Goal: Transaction & Acquisition: Purchase product/service

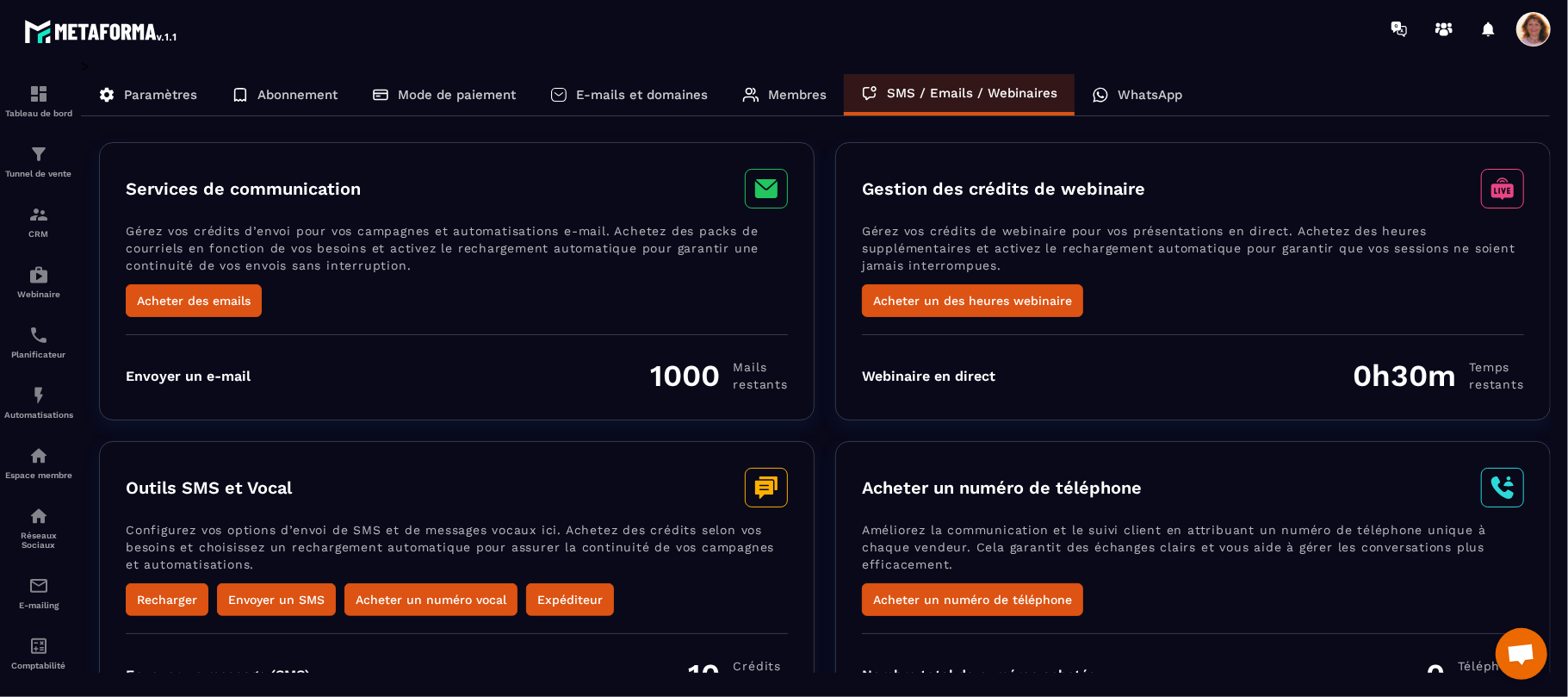
click at [1565, 624] on section "Tableau de bord Tunnel de vente CRM Webinaire Planificateur Automatisations Esp…" at bounding box center [784, 377] width 1568 height 639
click at [1562, 658] on section "Tableau de bord Tunnel de vente CRM Webinaire Planificateur Automatisations Esp…" at bounding box center [784, 377] width 1568 height 639
click at [986, 598] on button "Acheter un numéro de téléphone" at bounding box center [972, 600] width 222 height 33
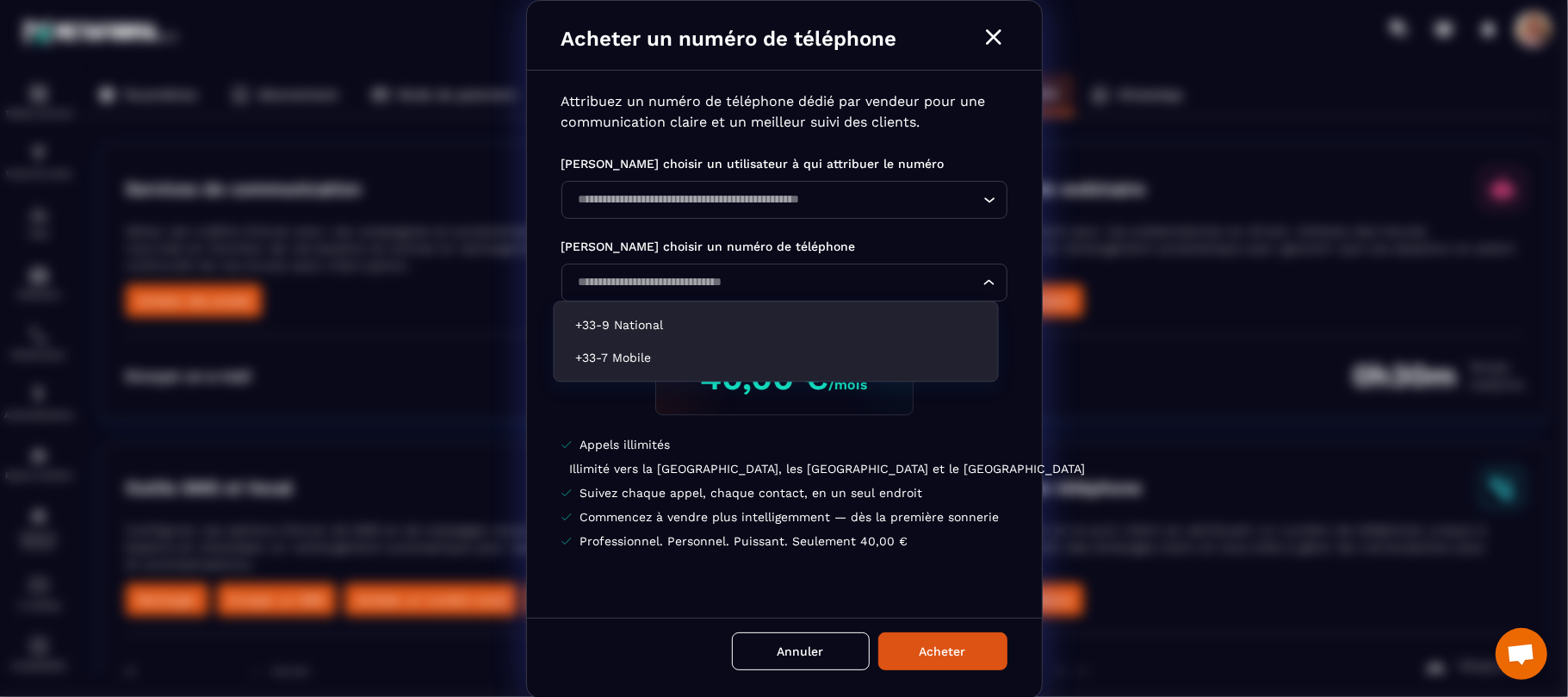
click at [981, 283] on icon "Search for option" at bounding box center [990, 283] width 17 height 17
click at [973, 359] on p "+33-7 Mobile" at bounding box center [776, 358] width 403 height 17
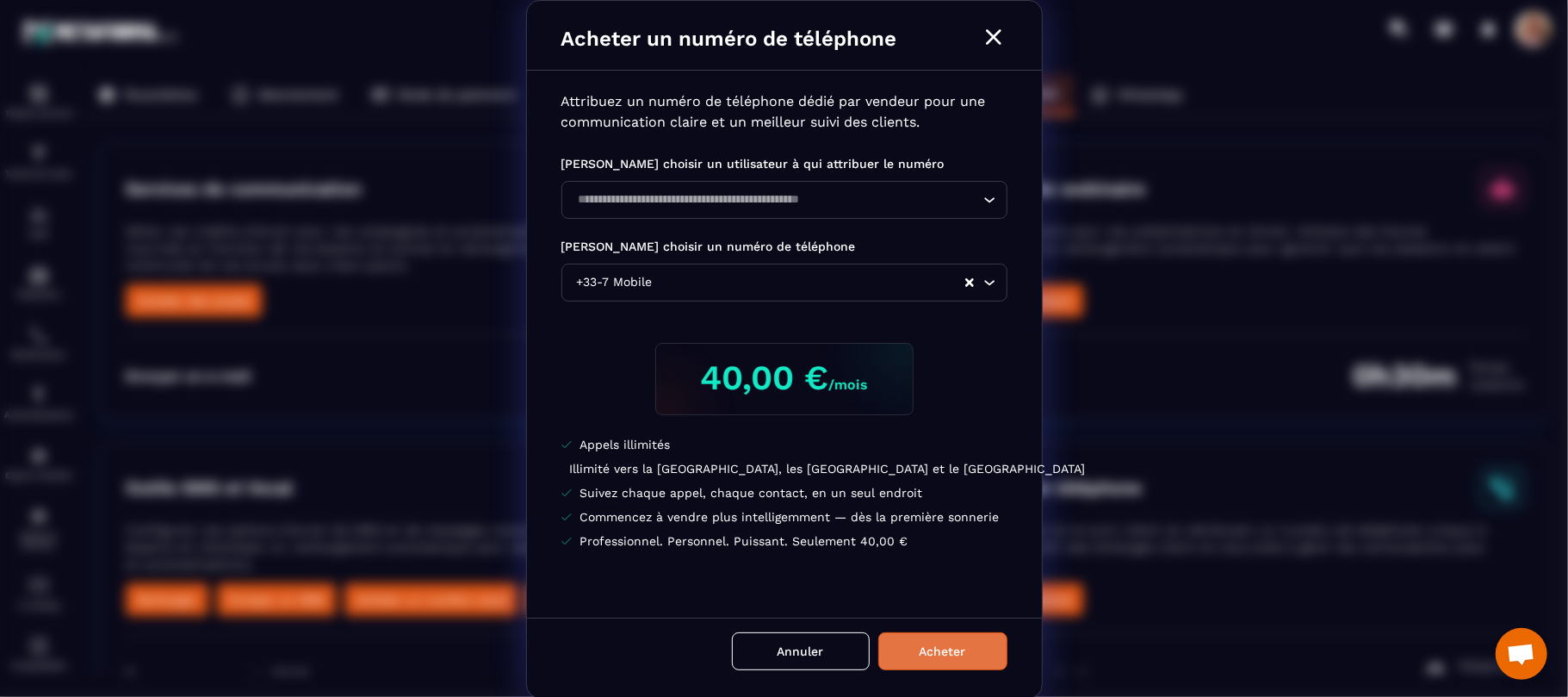
click at [942, 655] on button "Acheter" at bounding box center [943, 651] width 129 height 38
click at [987, 31] on icon "Modal window" at bounding box center [994, 37] width 28 height 28
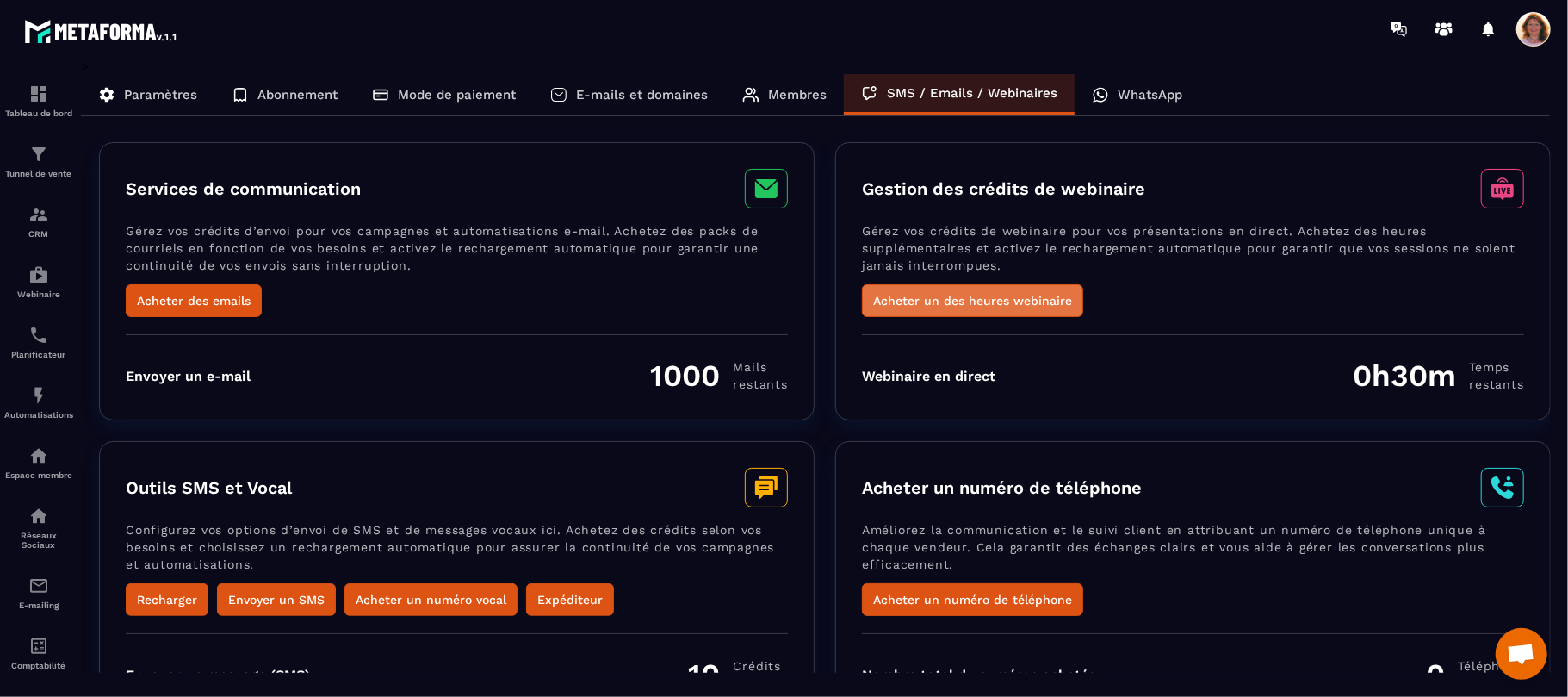
click at [1001, 311] on button "Acheter un des heures webinaire" at bounding box center [972, 301] width 222 height 33
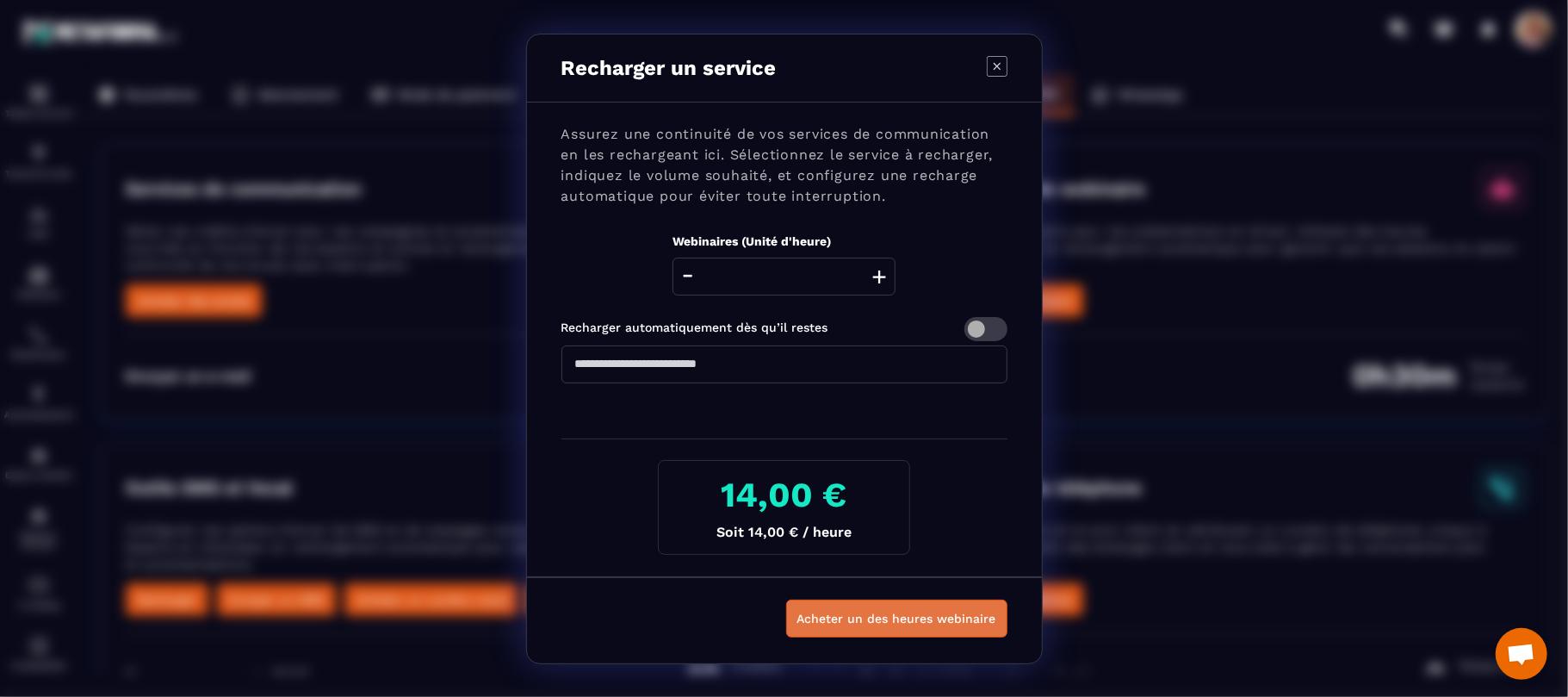
click at [935, 625] on button "Acheter un des heures webinaire" at bounding box center [896, 619] width 222 height 38
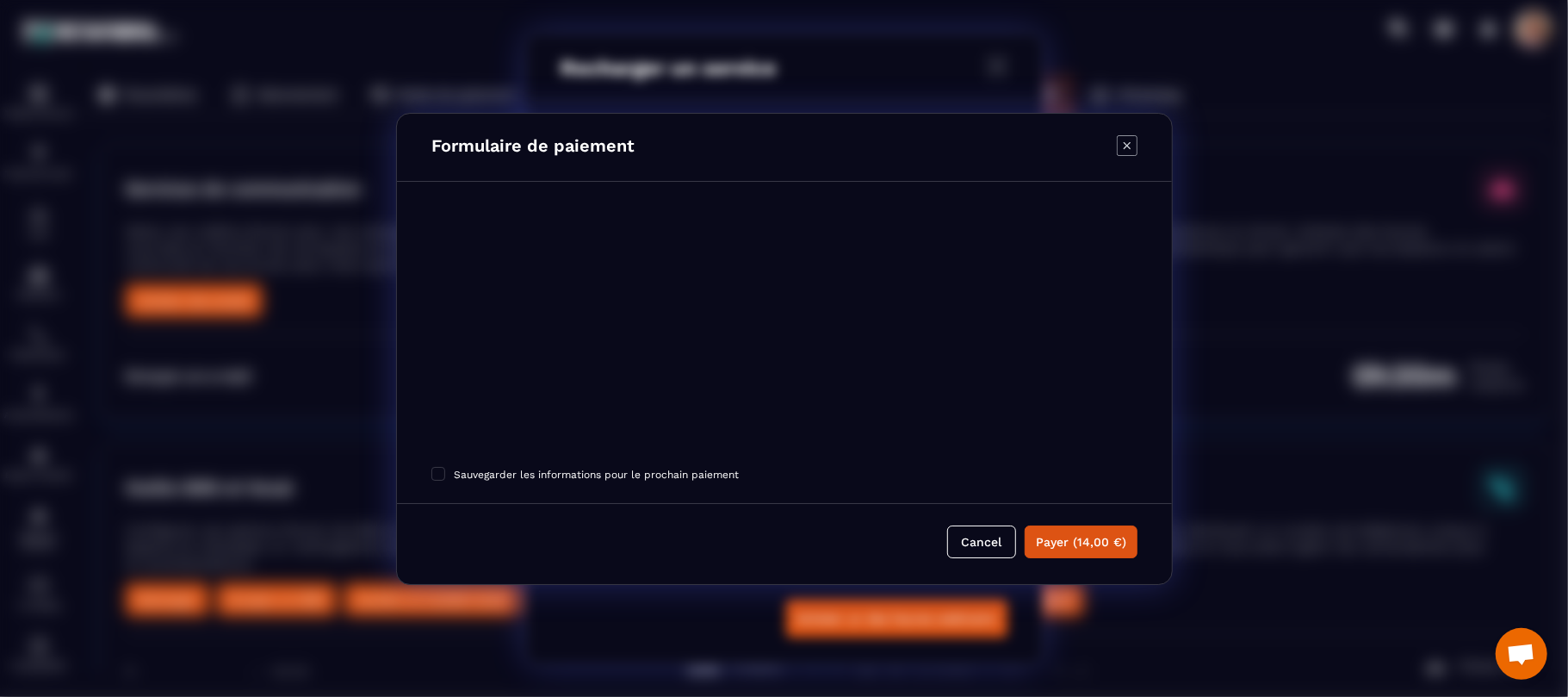
click at [1132, 145] on icon "Modal window" at bounding box center [1128, 146] width 21 height 21
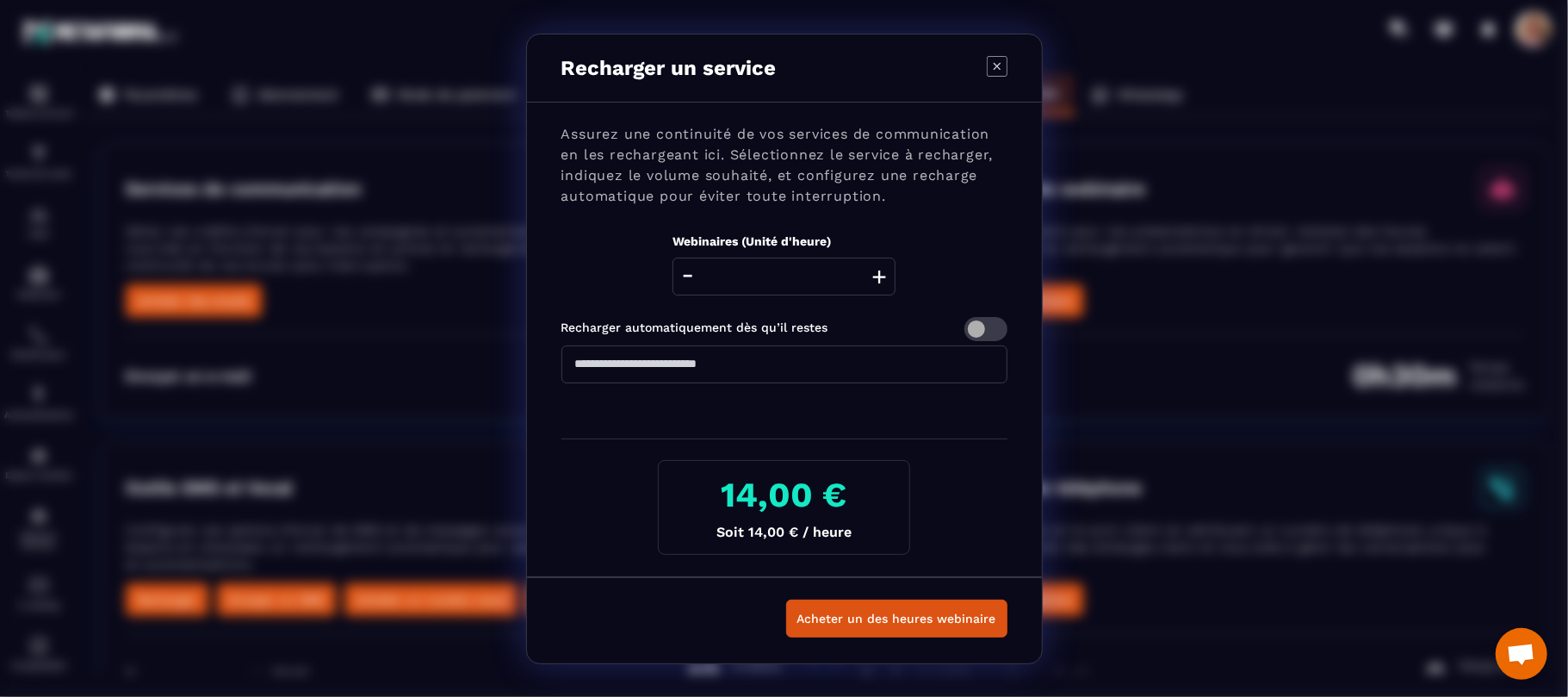
click at [987, 66] on icon "Modal window" at bounding box center [997, 66] width 21 height 21
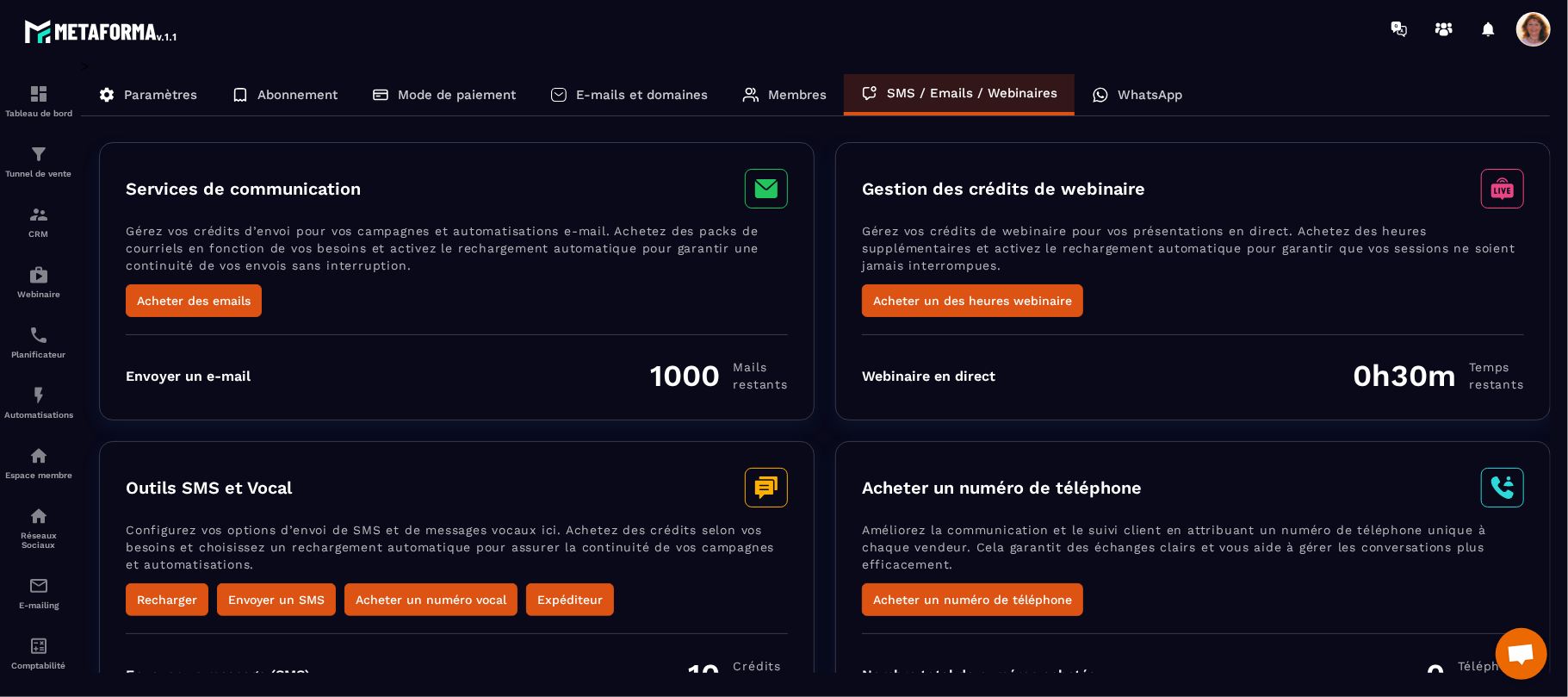
click at [1142, 104] on div "WhatsApp" at bounding box center [1137, 95] width 125 height 41
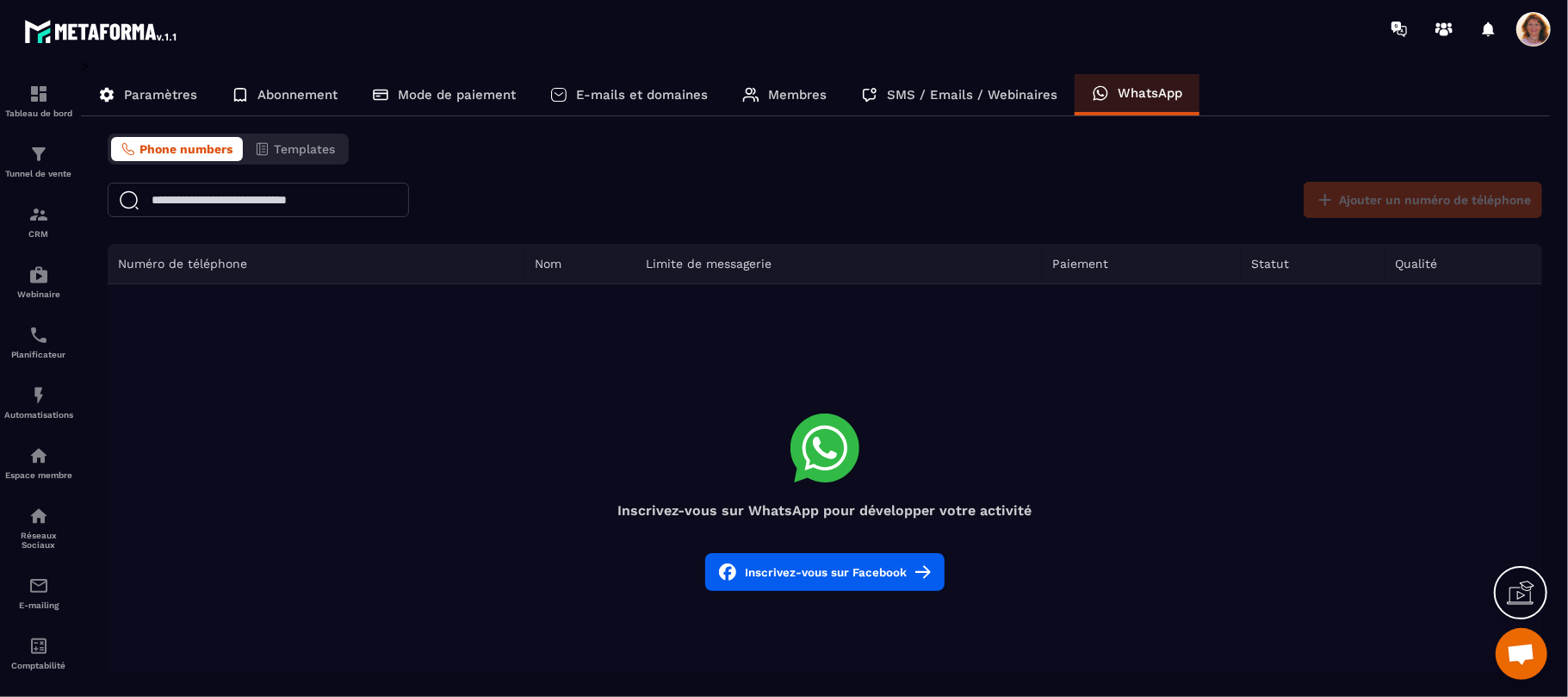
click at [1159, 97] on p "WhatsApp" at bounding box center [1150, 93] width 65 height 16
click at [1265, 424] on div "Inscrivez-vous sur WhatsApp pour développer votre activité" at bounding box center [825, 467] width 1434 height 105
click at [184, 145] on span "Phone numbers" at bounding box center [186, 149] width 93 height 14
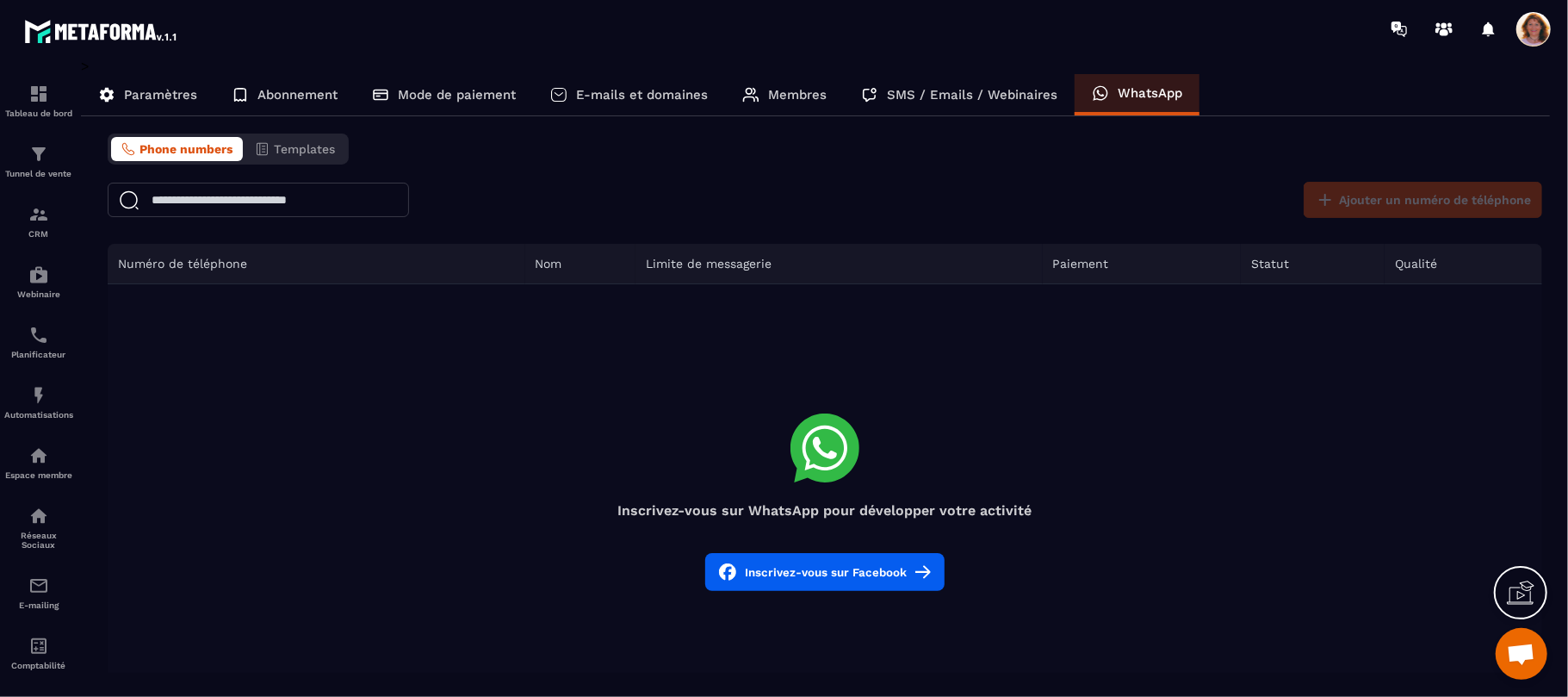
click at [184, 153] on span "Phone numbers" at bounding box center [186, 149] width 93 height 14
click at [856, 583] on button "Inscrivez-vous sur Facebook" at bounding box center [825, 572] width 240 height 38
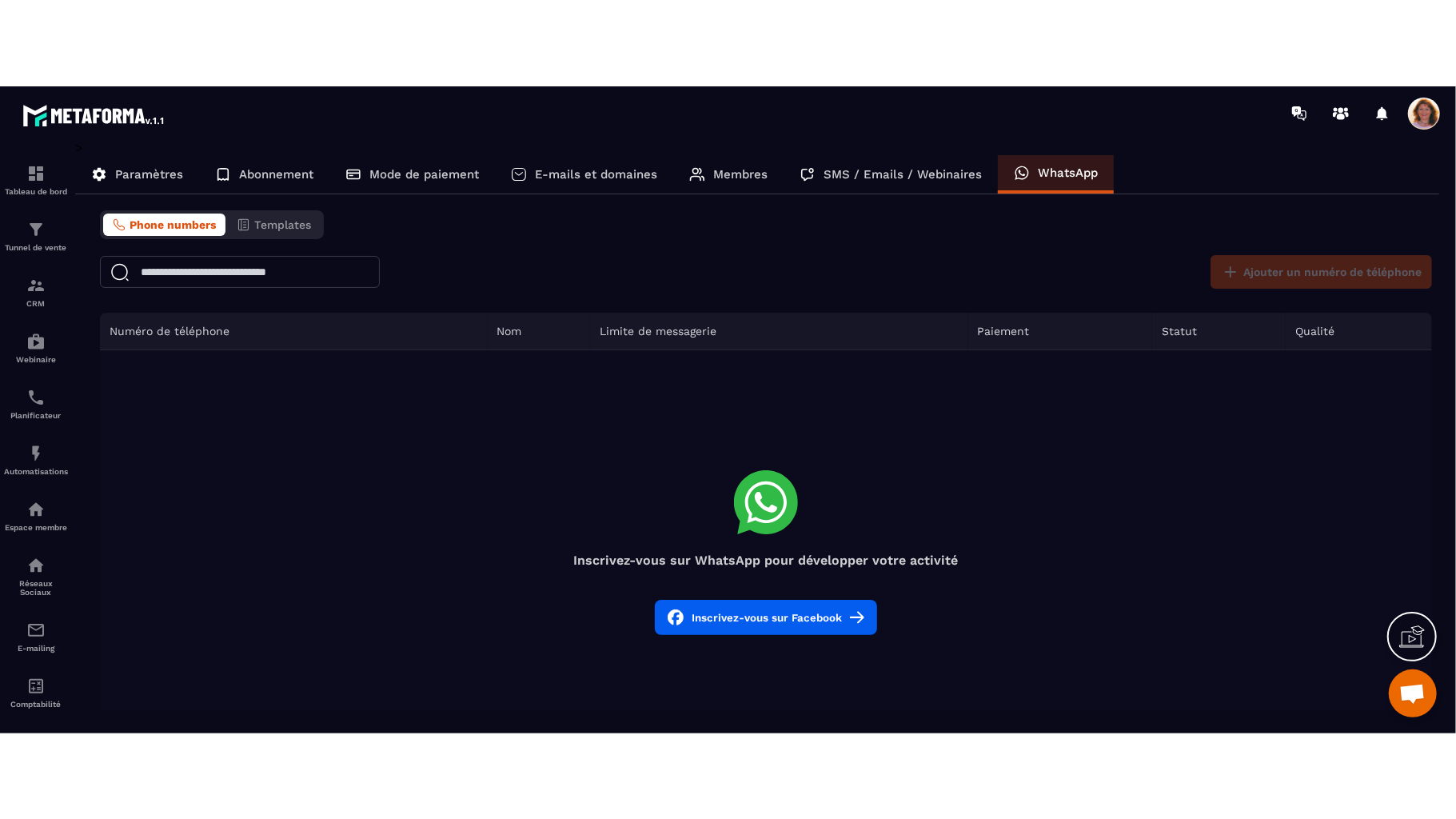
scroll to position [2817, 0]
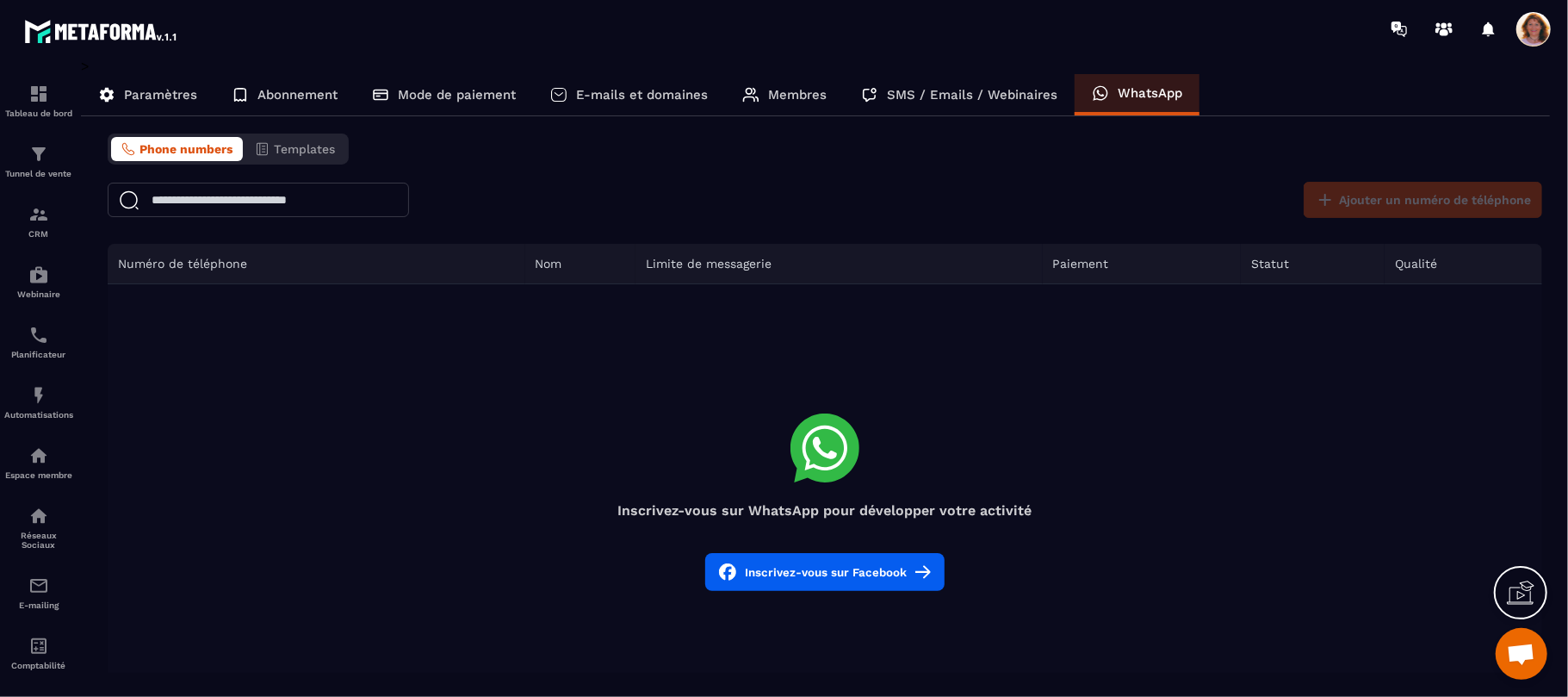
click at [1512, 596] on icon at bounding box center [1521, 593] width 28 height 28
click at [1128, 370] on td "Inscrivez-vous sur WhatsApp pour développer votre activité Inscrivez-vous sur F…" at bounding box center [825, 503] width 1434 height 437
click at [1358, 301] on td "Inscrivez-vous sur WhatsApp pour développer votre activité Inscrivez-vous sur F…" at bounding box center [825, 503] width 1434 height 437
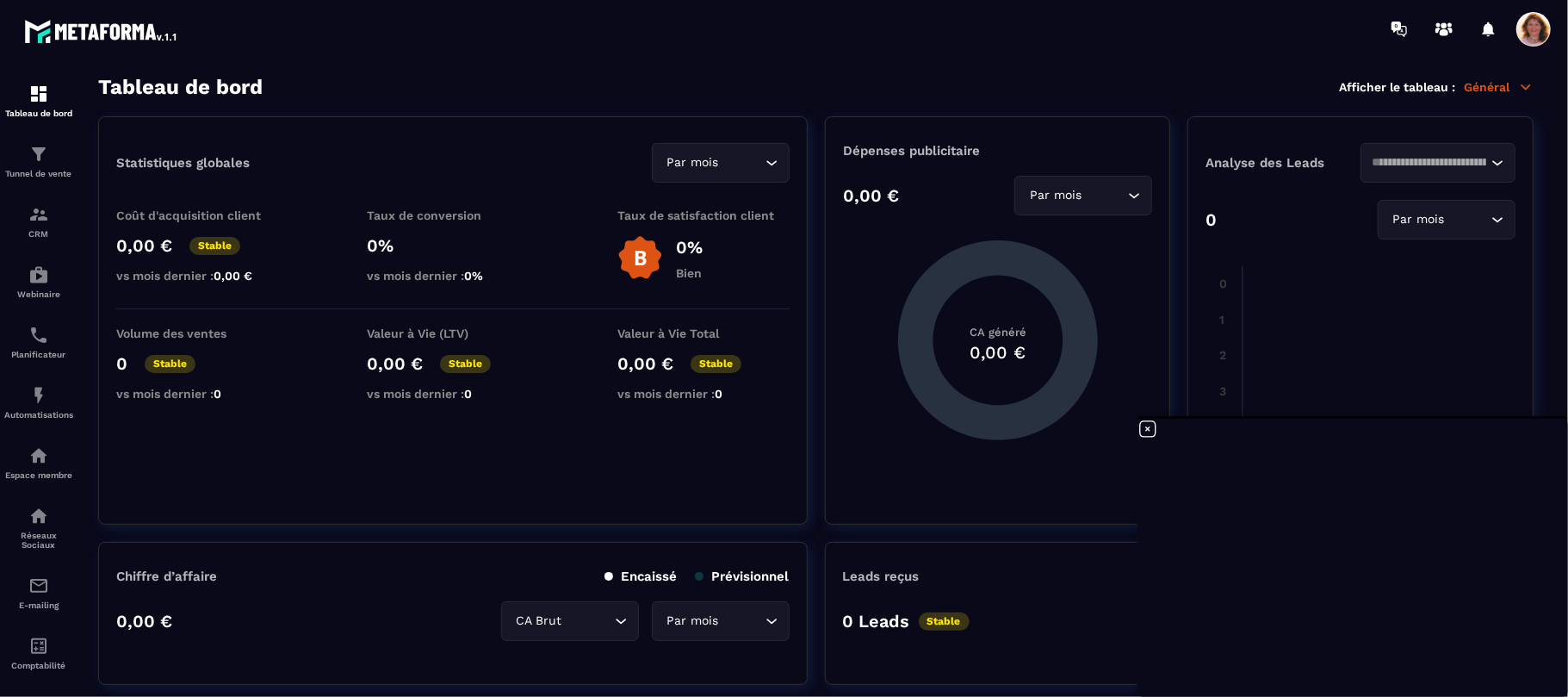
scroll to position [3036, 0]
click at [1537, 41] on span at bounding box center [1534, 29] width 34 height 35
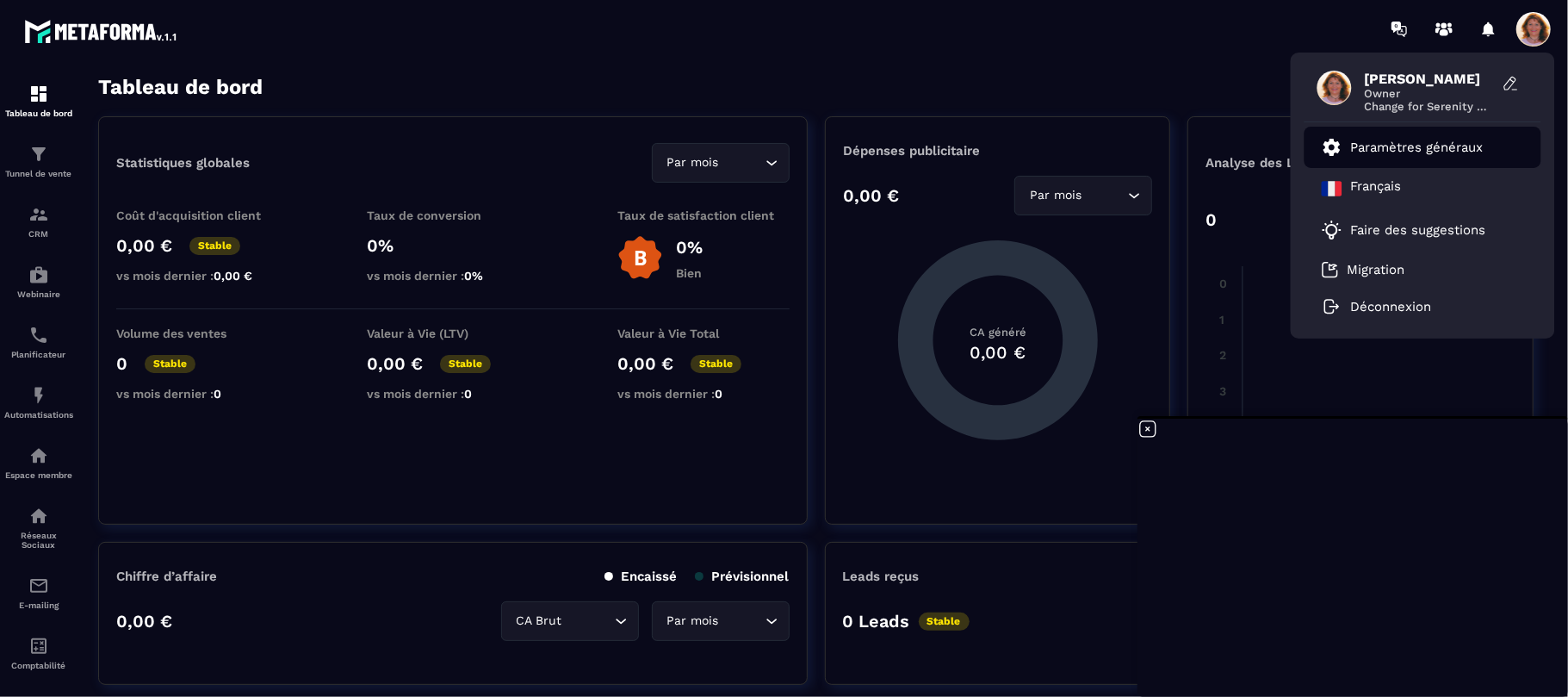
click at [1460, 140] on p "Paramètres généraux" at bounding box center [1418, 148] width 133 height 16
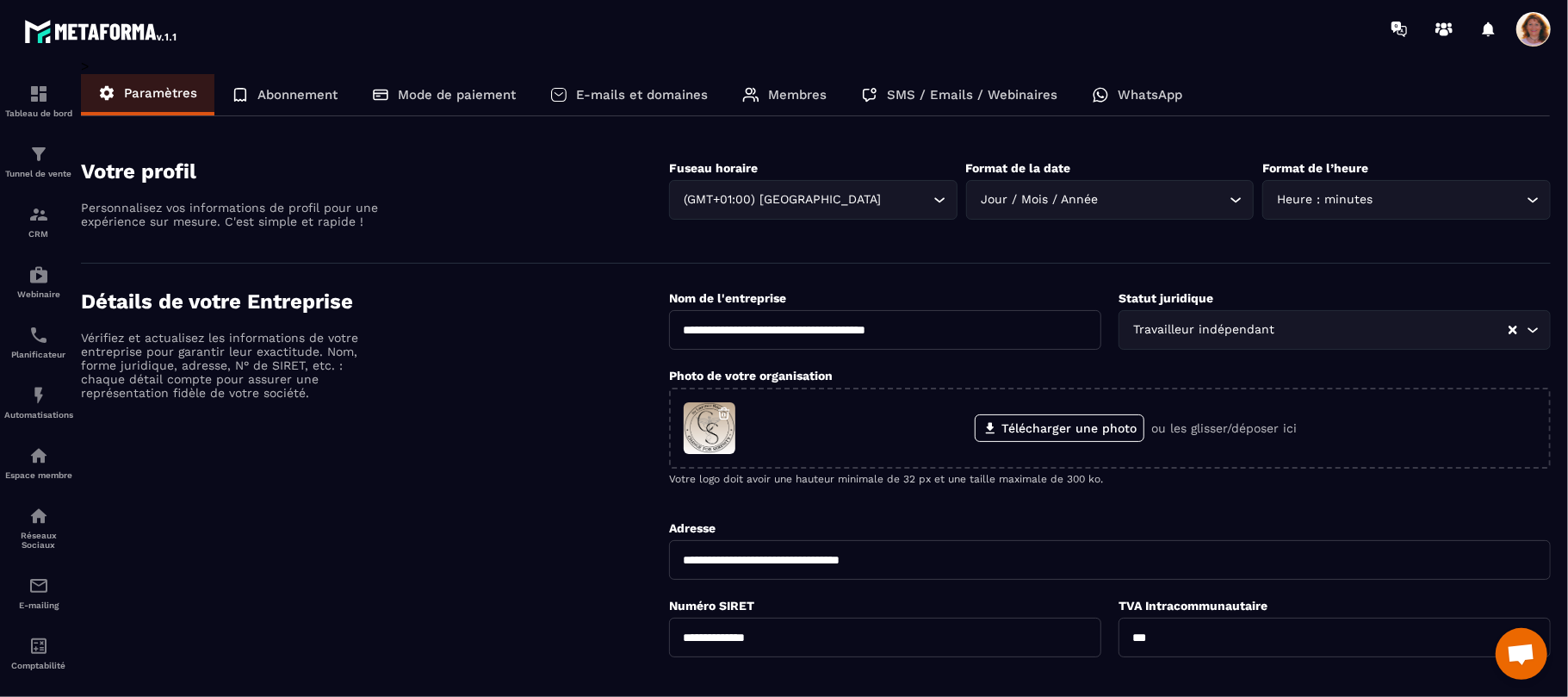
click at [1124, 95] on p "WhatsApp" at bounding box center [1150, 95] width 65 height 16
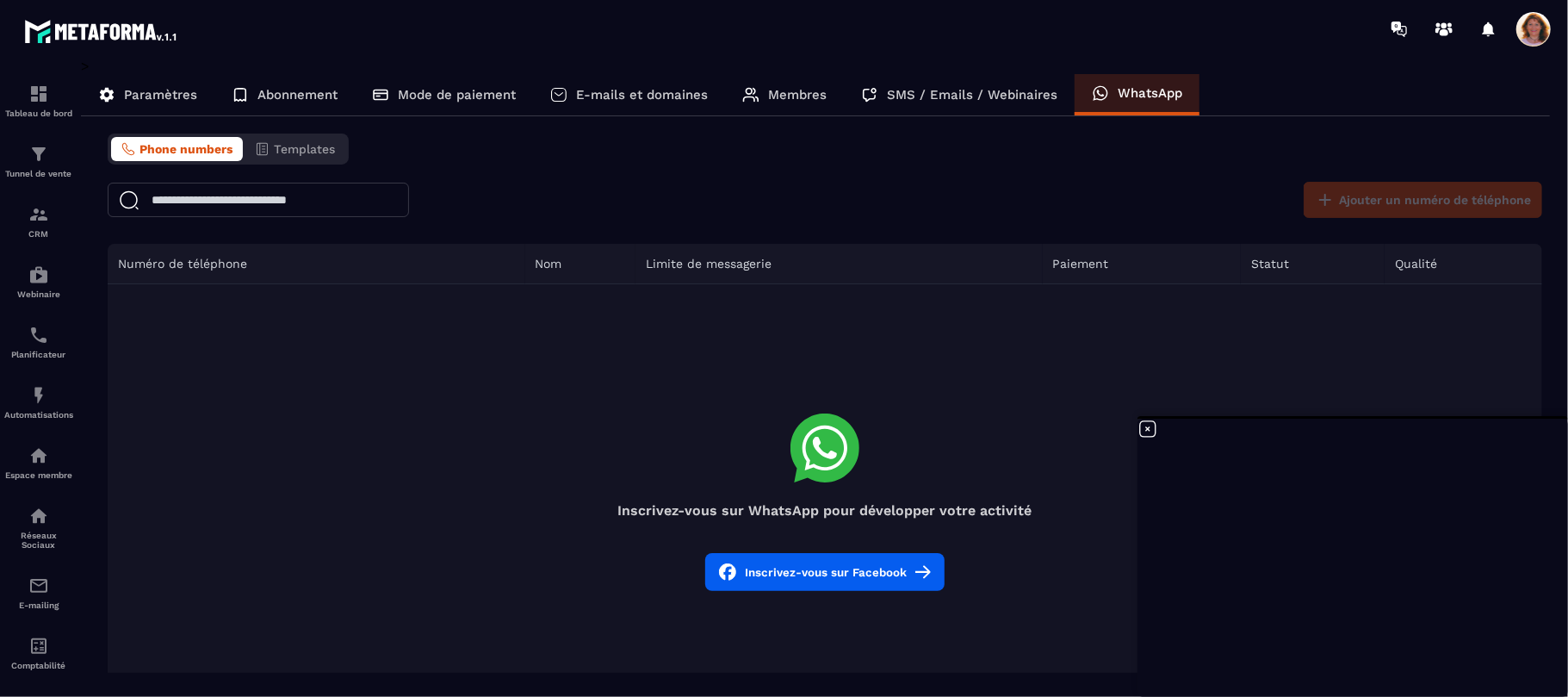
click at [851, 589] on button "Inscrivez-vous sur Facebook" at bounding box center [825, 572] width 240 height 38
click at [1153, 428] on icon at bounding box center [1148, 430] width 21 height 21
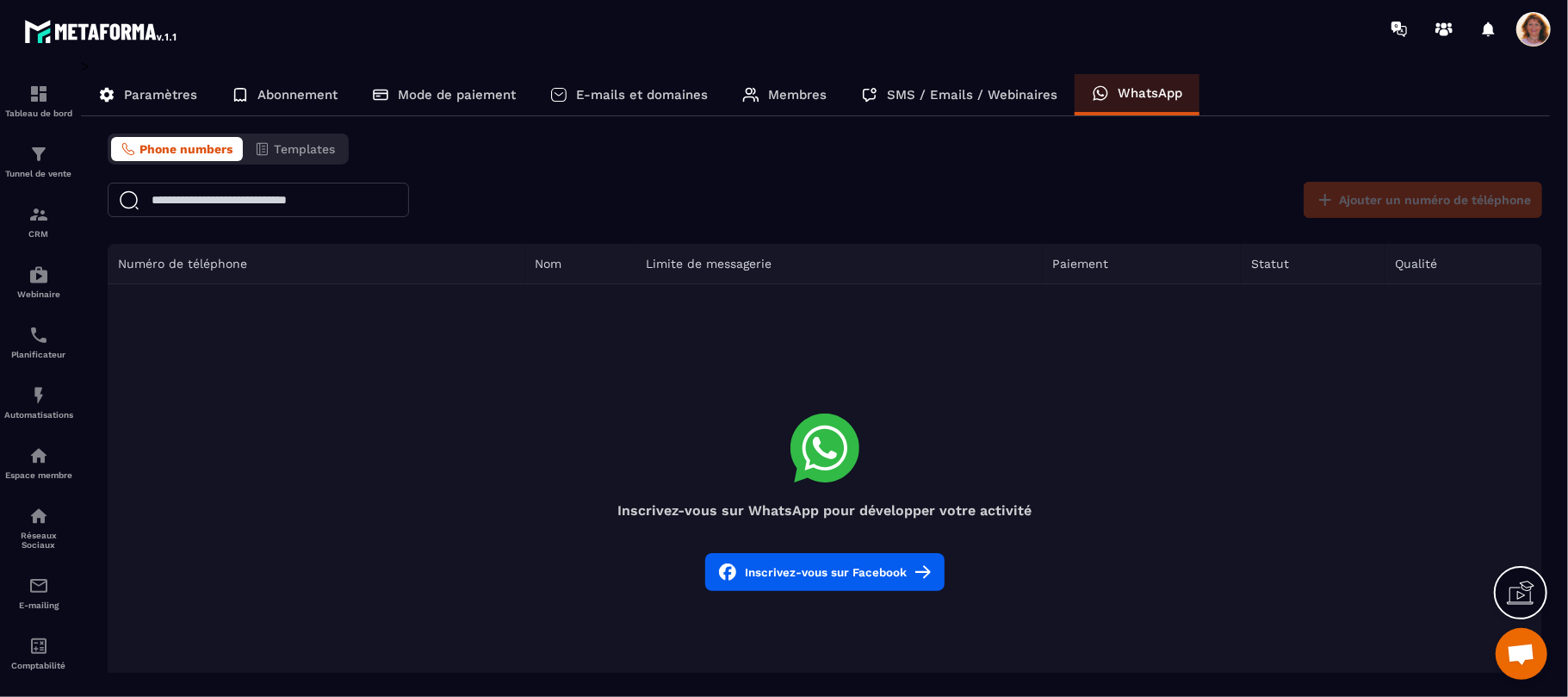
click at [811, 563] on button "Inscrivez-vous sur Facebook" at bounding box center [825, 572] width 240 height 38
